Goal: Information Seeking & Learning: Learn about a topic

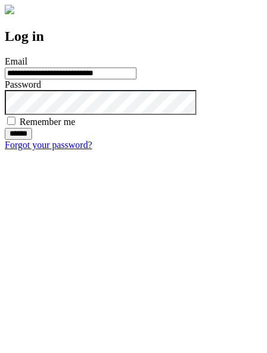
type input "**********"
click at [32, 140] on input "******" at bounding box center [18, 134] width 27 height 12
